Goal: Transaction & Acquisition: Purchase product/service

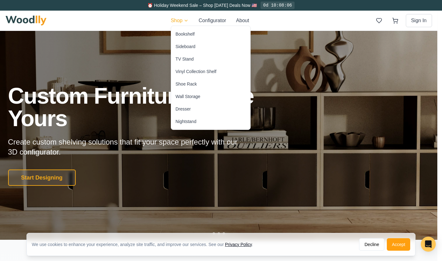
click at [179, 45] on div "Sideboard" at bounding box center [186, 46] width 20 height 6
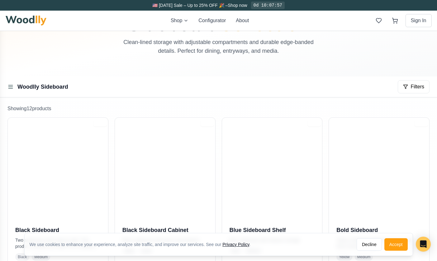
scroll to position [97, 0]
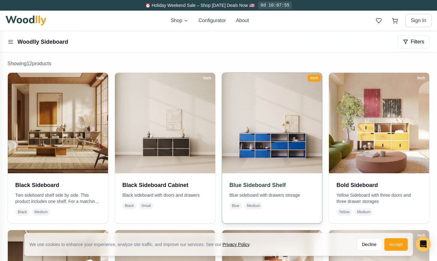
click at [267, 133] on img at bounding box center [272, 122] width 105 height 105
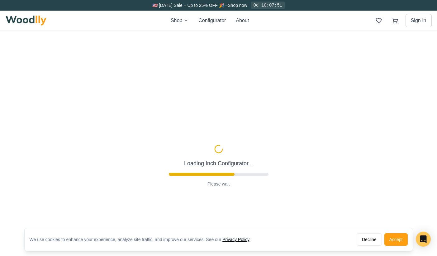
type input "67"
type input "3"
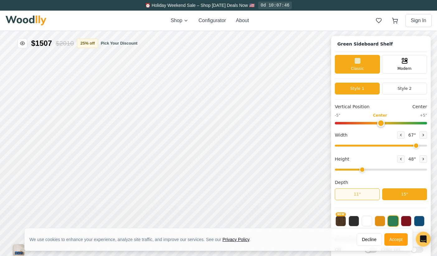
click at [373, 196] on button "11"" at bounding box center [357, 194] width 45 height 12
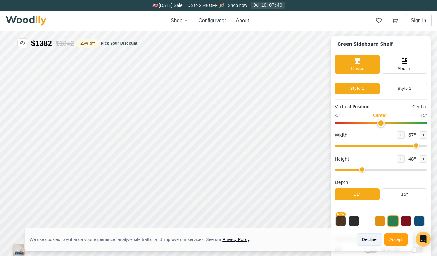
click at [371, 241] on button "Decline" at bounding box center [369, 239] width 25 height 12
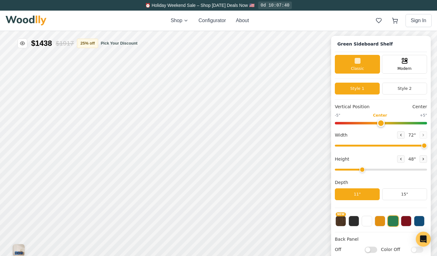
drag, startPoint x: 420, startPoint y: 144, endPoint x: 431, endPoint y: 145, distance: 11.6
type input "72"
click at [431, 145] on div "Green Sideboard Shelf Classic Modern Style 1 Style 2 Vertical Position Center -…" at bounding box center [381, 164] width 100 height 257
type input "0"
drag, startPoint x: 384, startPoint y: 123, endPoint x: 382, endPoint y: 125, distance: 3.5
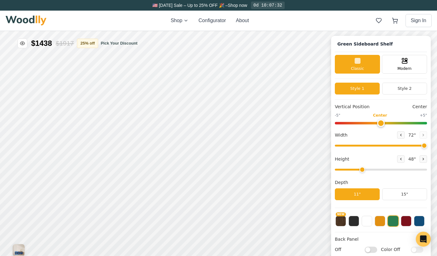
click at [382, 124] on input "range" at bounding box center [381, 123] width 92 height 2
click at [88, 126] on icon at bounding box center [87, 126] width 8 height 8
click at [103, 125] on div "12"" at bounding box center [105, 126] width 7 height 7
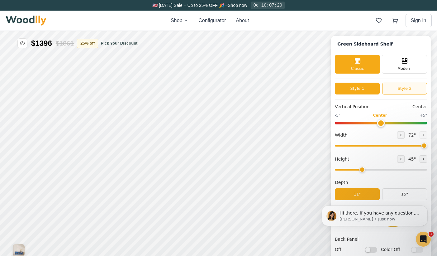
click at [405, 89] on button "Style 2" at bounding box center [405, 89] width 45 height 12
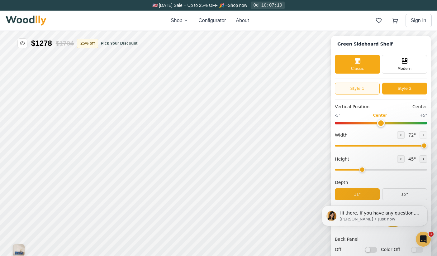
click at [368, 88] on button "Style 1" at bounding box center [357, 89] width 45 height 12
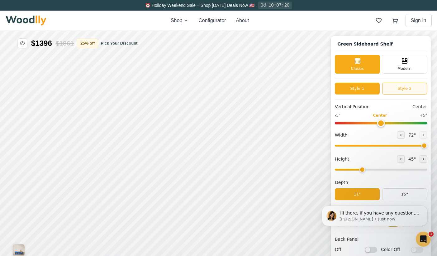
click at [401, 91] on button "Style 2" at bounding box center [405, 89] width 45 height 12
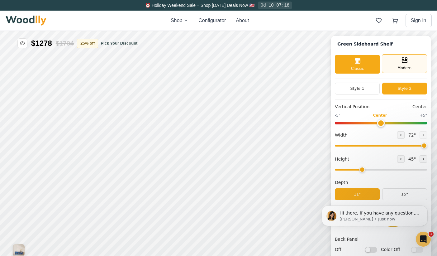
click at [400, 63] on div "Modern" at bounding box center [404, 63] width 45 height 19
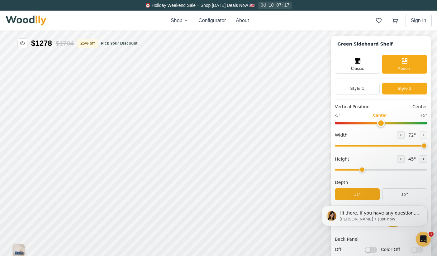
click at [408, 89] on button "Style 2" at bounding box center [405, 89] width 45 height 12
click at [360, 63] on rect at bounding box center [357, 60] width 5 height 5
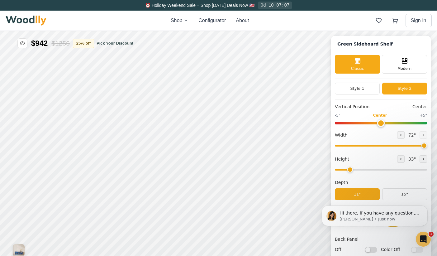
drag, startPoint x: 363, startPoint y: 169, endPoint x: 353, endPoint y: 168, distance: 9.7
type input "2"
click at [353, 169] on input "range" at bounding box center [381, 170] width 92 height 2
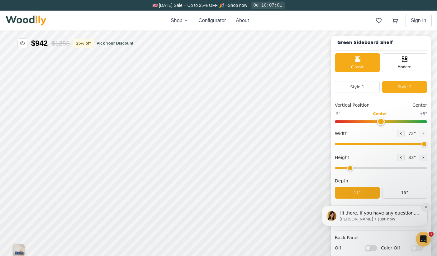
click at [426, 206] on icon "Dismiss notification" at bounding box center [426, 206] width 3 height 3
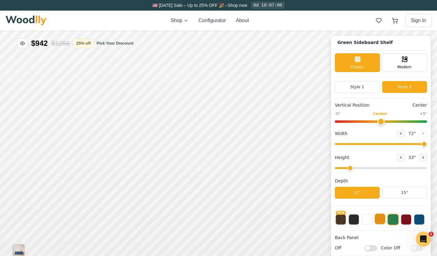
click at [385, 219] on button at bounding box center [380, 219] width 11 height 11
click at [359, 219] on button at bounding box center [354, 219] width 11 height 11
